Goal: Check status: Check status

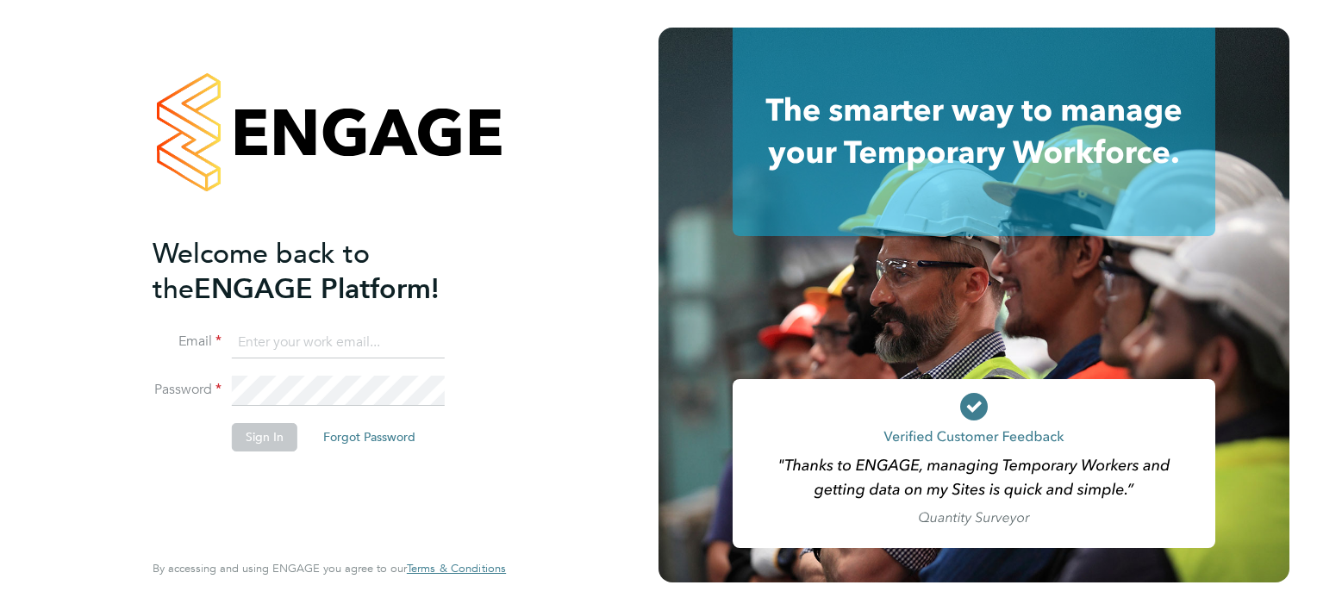
type input "james.berry@vistry.co.uk"
click at [284, 446] on button "Sign In" at bounding box center [264, 437] width 65 height 28
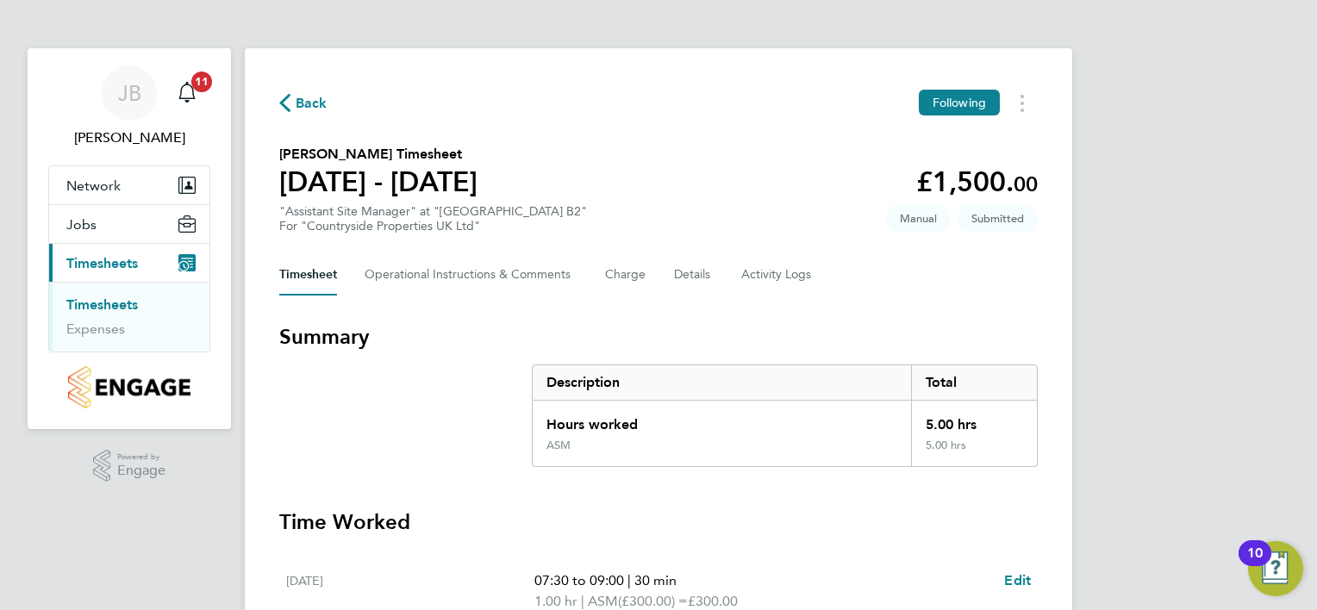
drag, startPoint x: 1274, startPoint y: 212, endPoint x: 937, endPoint y: 400, distance: 385.8
click at [937, 400] on div "[PERSON_NAME] [PERSON_NAME] Notifications 11 Applications: Network Team Members…" at bounding box center [658, 559] width 1317 height 1119
copy div "Manual Timesheet Operational Instructions & Comments Charge Details Activity Lo…"
click at [1018, 313] on div "Back Following [PERSON_NAME] Timesheet [DATE] - [DATE] £1,500. 00 "Assistant Si…" at bounding box center [658, 570] width 827 height 1044
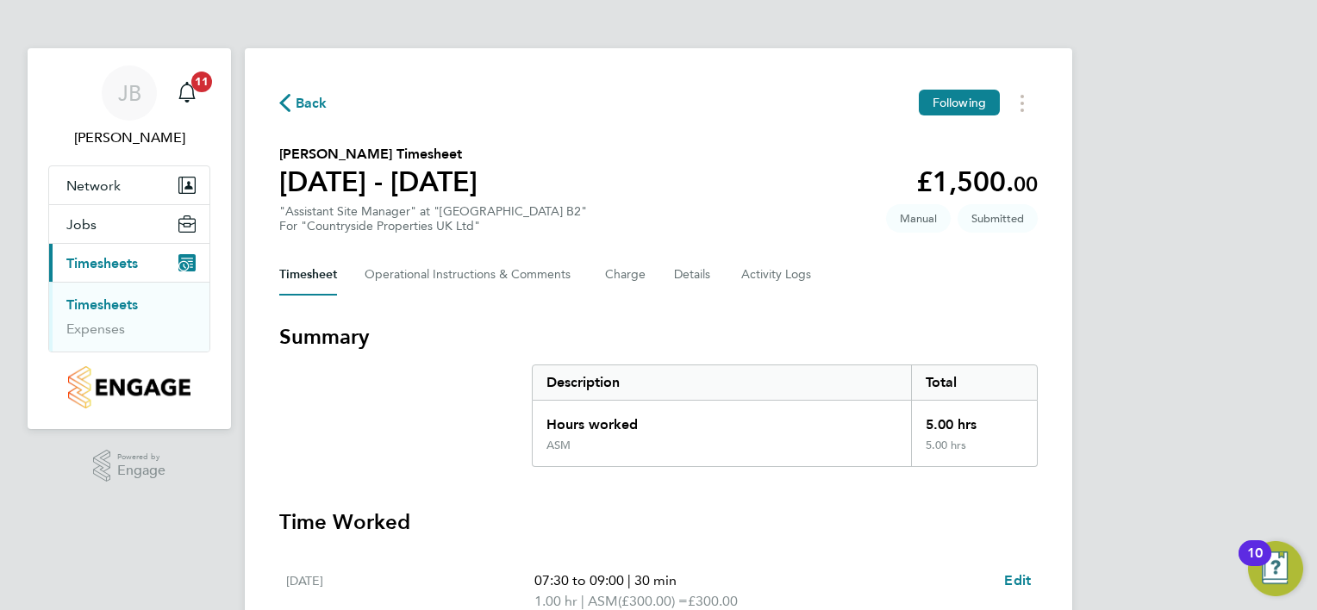
drag, startPoint x: 1003, startPoint y: 558, endPoint x: 1047, endPoint y: 464, distance: 102.9
click at [1047, 464] on div "Back Following [PERSON_NAME] Timesheet [DATE] - [DATE] £1,500. 00 "Assistant Si…" at bounding box center [658, 570] width 827 height 1044
drag, startPoint x: 1047, startPoint y: 464, endPoint x: 1113, endPoint y: 449, distance: 67.3
click at [1113, 449] on div "[PERSON_NAME] [PERSON_NAME] Notifications 11 Applications: Network Team Members…" at bounding box center [658, 559] width 1317 height 1119
